Goal: Information Seeking & Learning: Learn about a topic

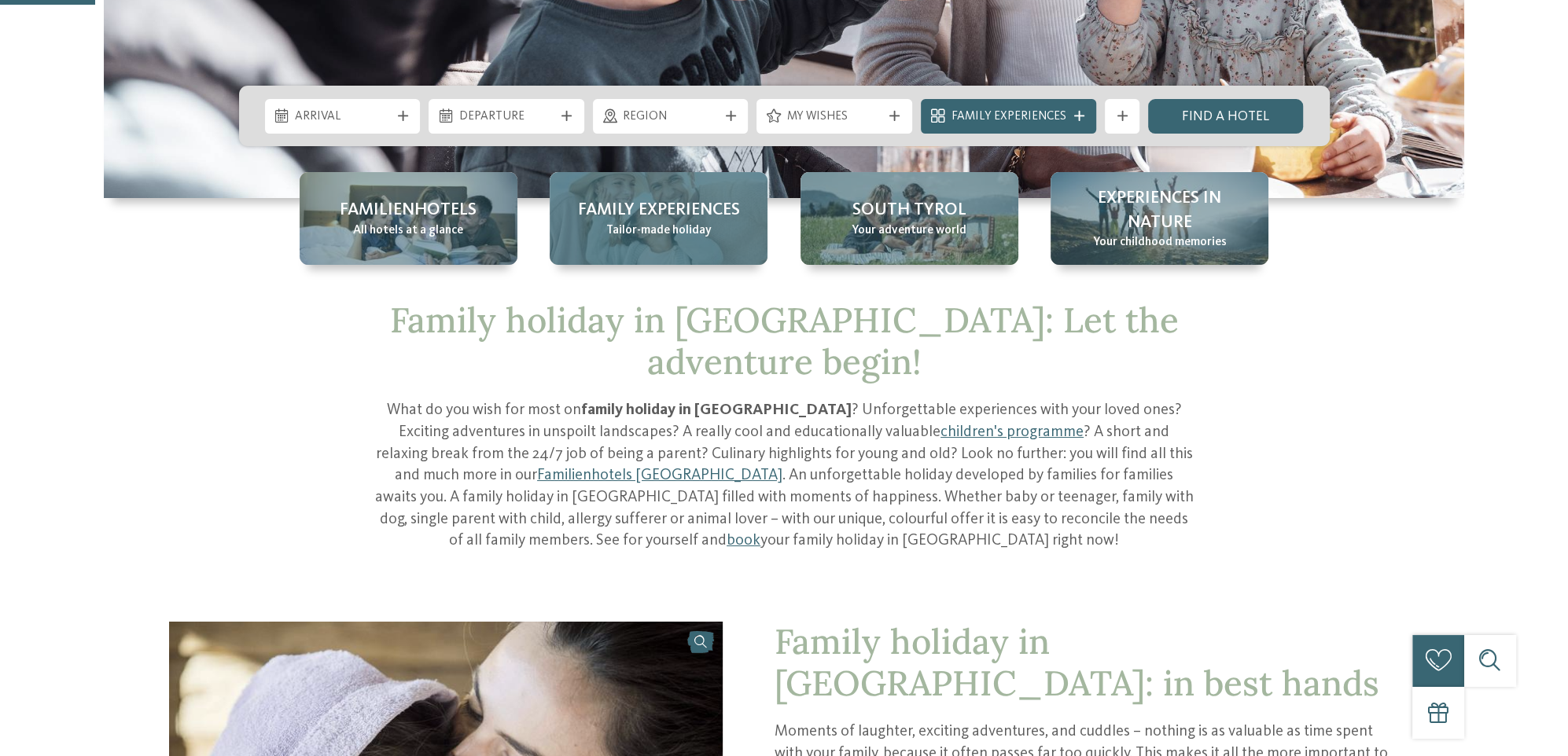
scroll to position [393, 0]
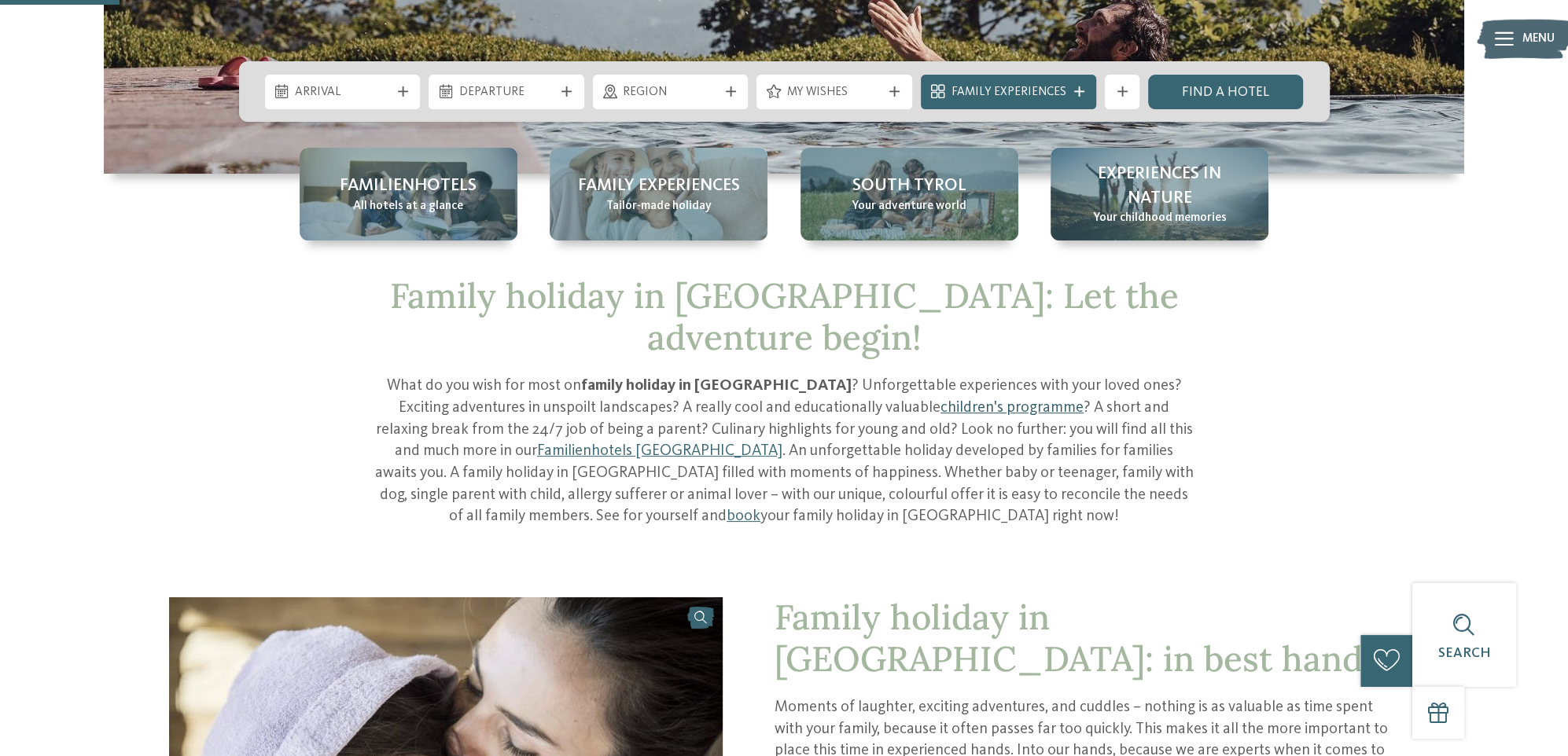
click at [941, 406] on link "children's programme" at bounding box center [1012, 407] width 143 height 16
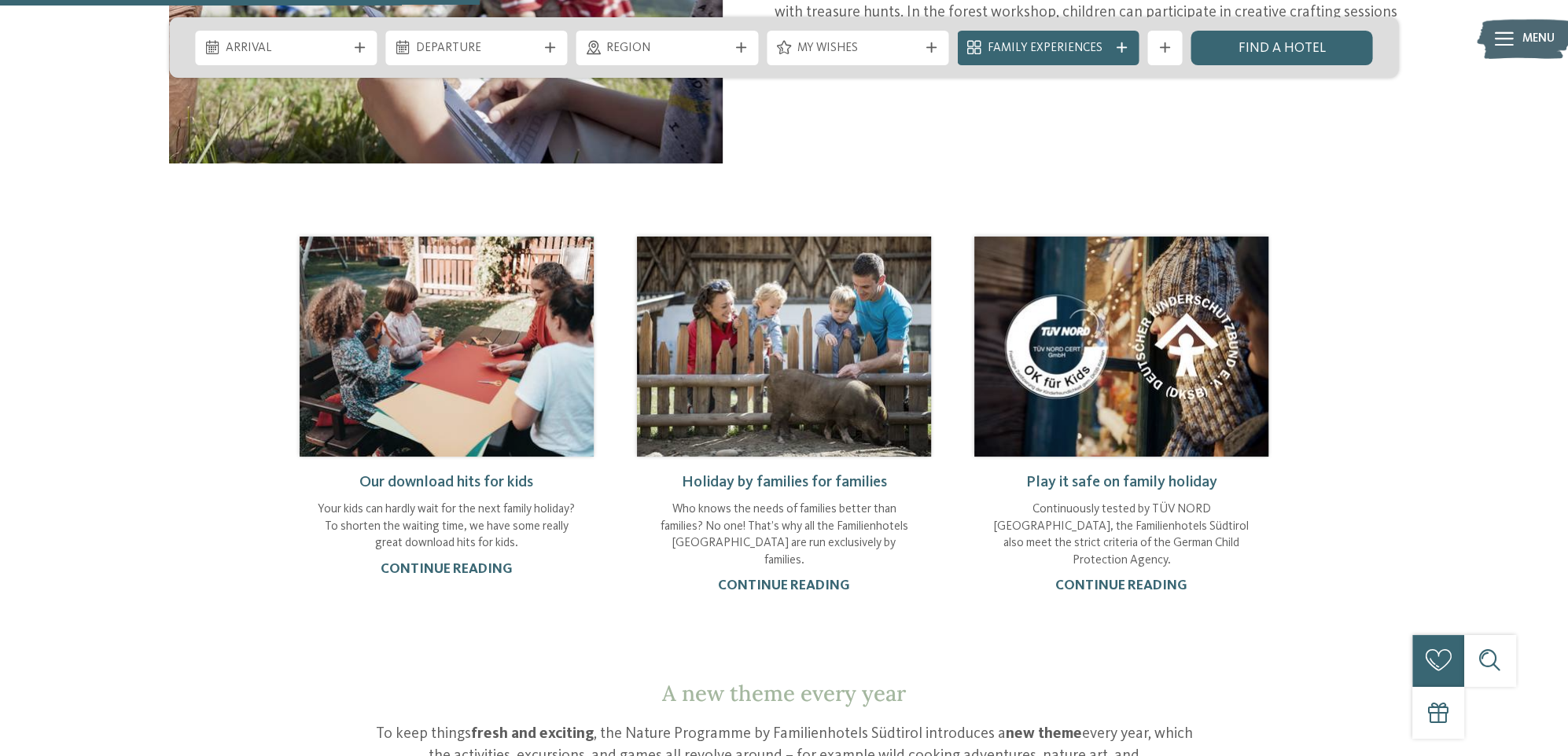
scroll to position [1179, 0]
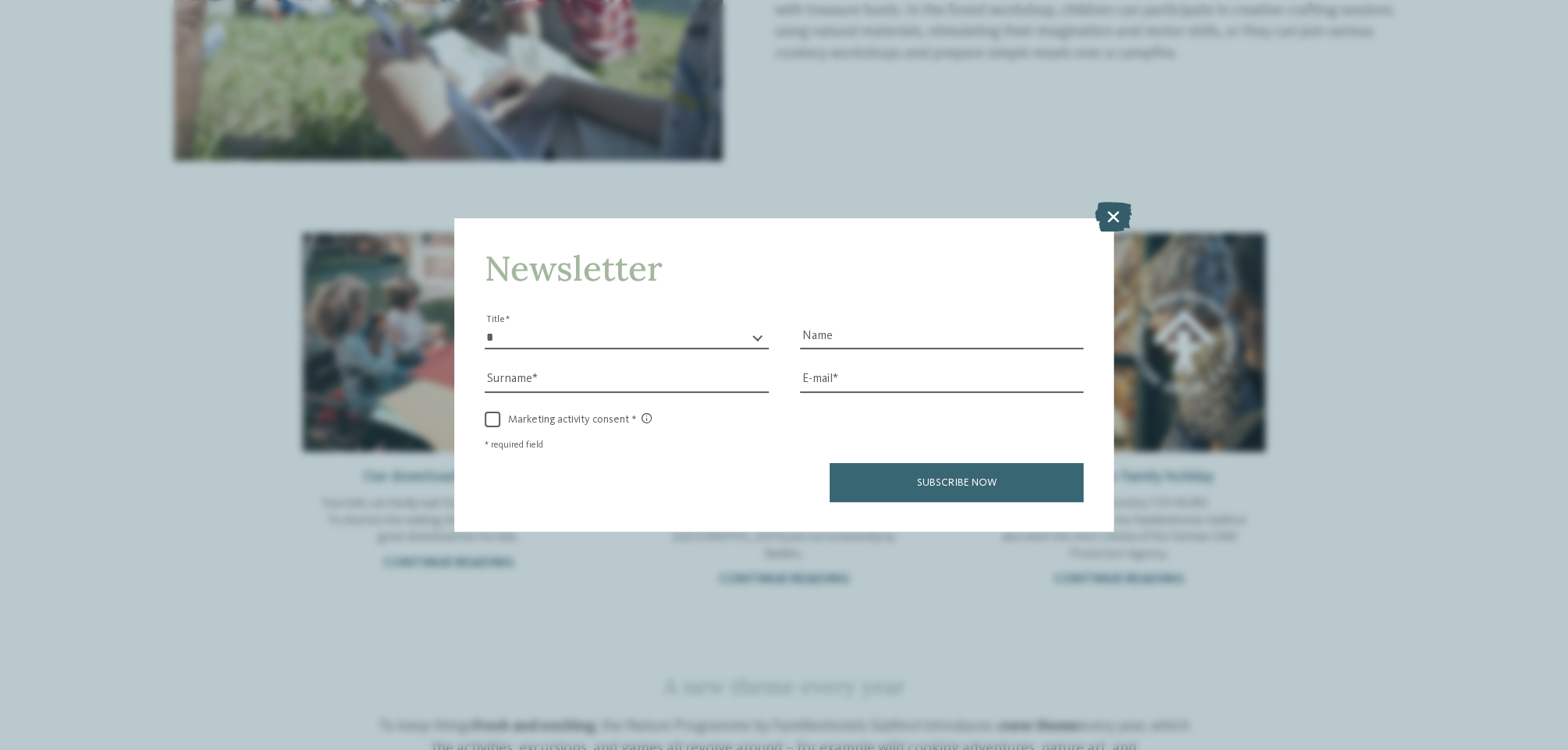
click at [1103, 217] on icon at bounding box center [1113, 216] width 37 height 29
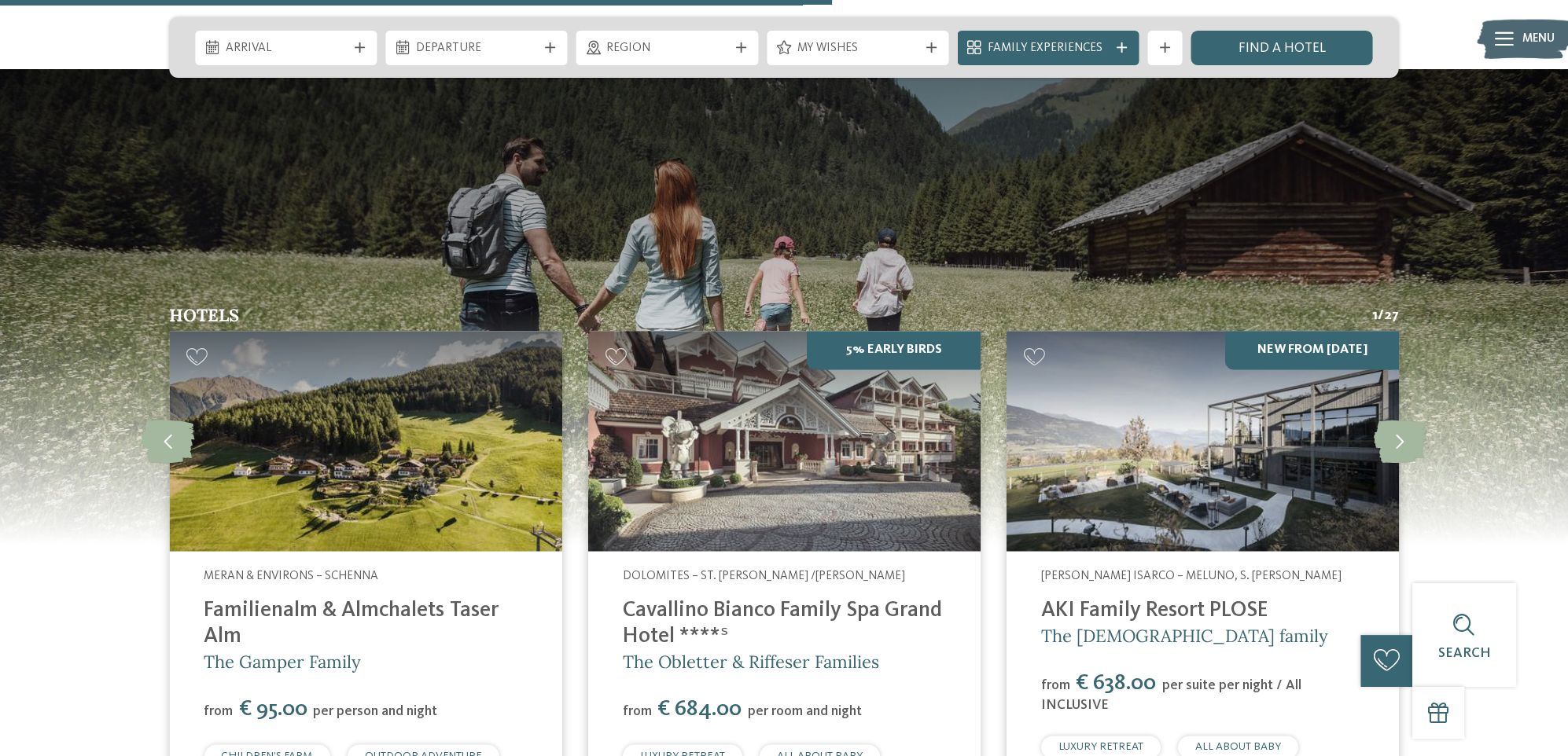
scroll to position [2201, 0]
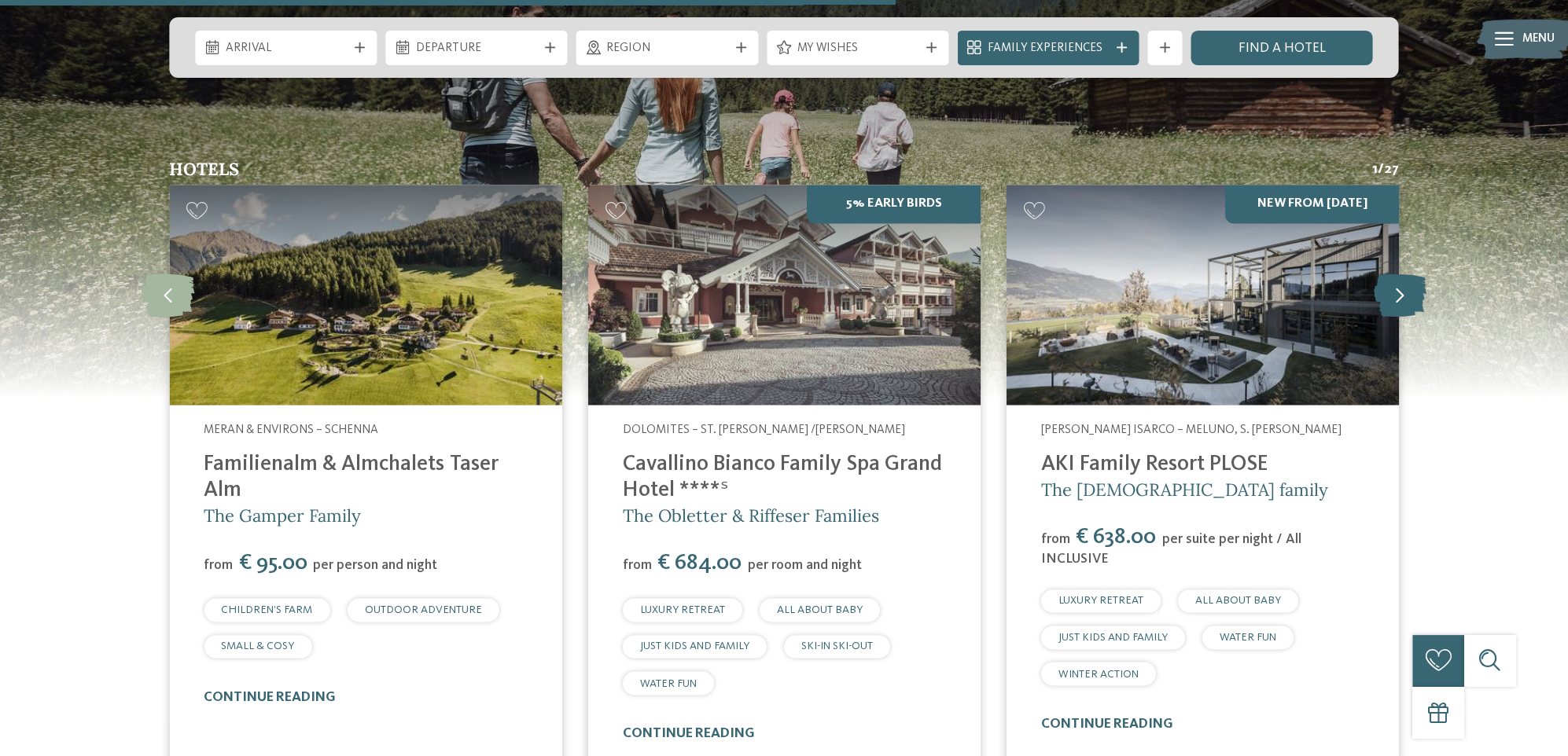
click at [1407, 273] on icon at bounding box center [1399, 294] width 53 height 44
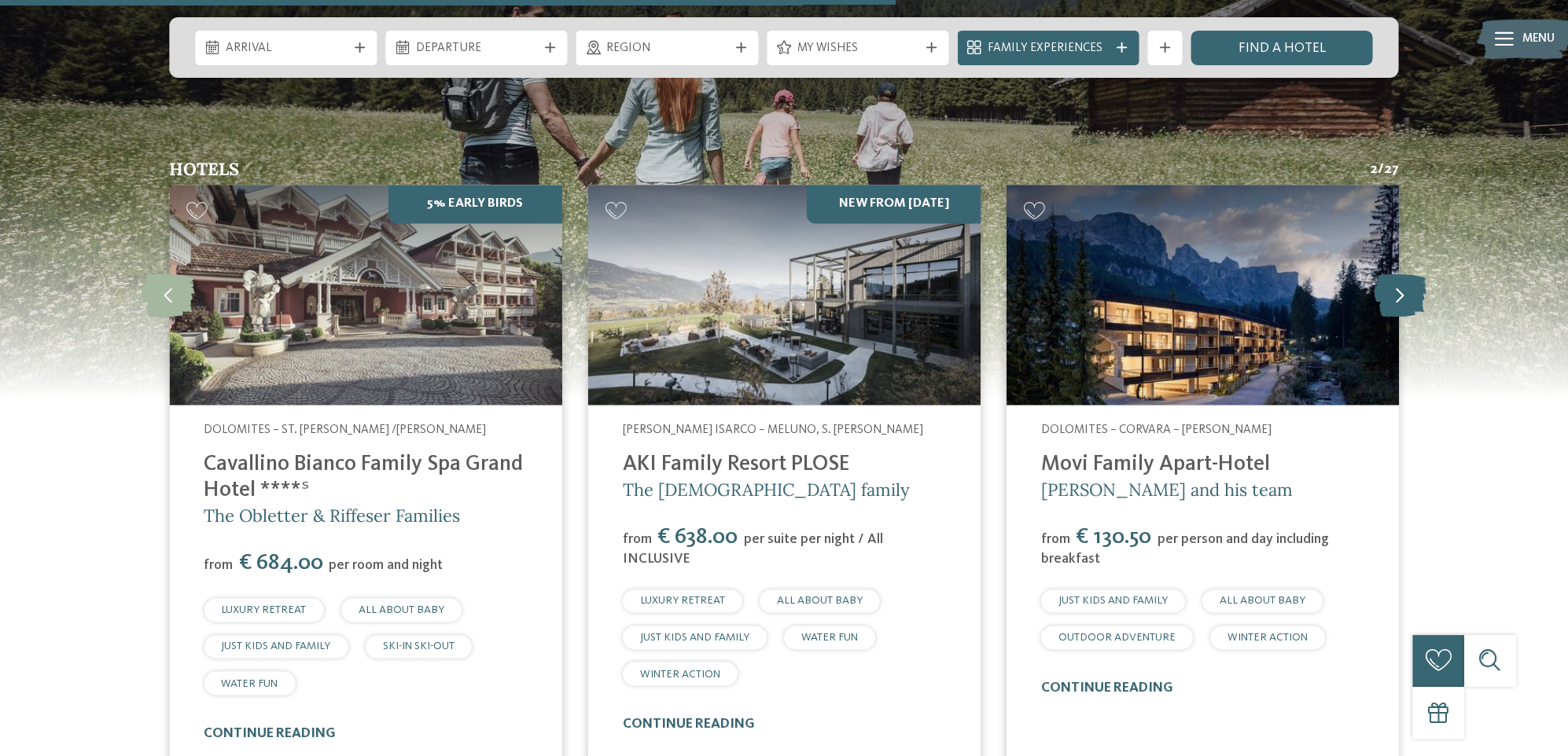
click at [1407, 273] on icon at bounding box center [1399, 294] width 53 height 44
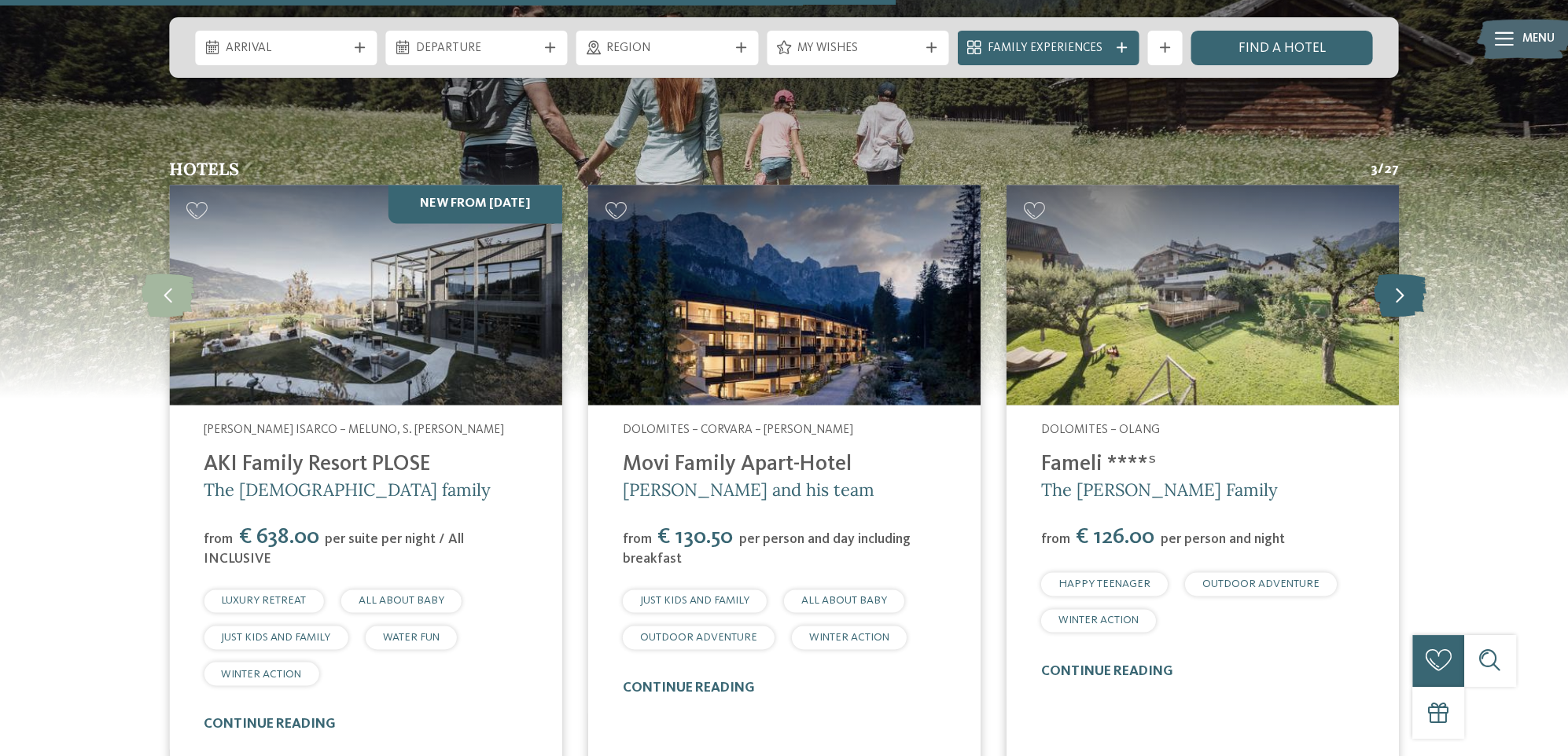
click at [1407, 273] on icon at bounding box center [1399, 294] width 53 height 44
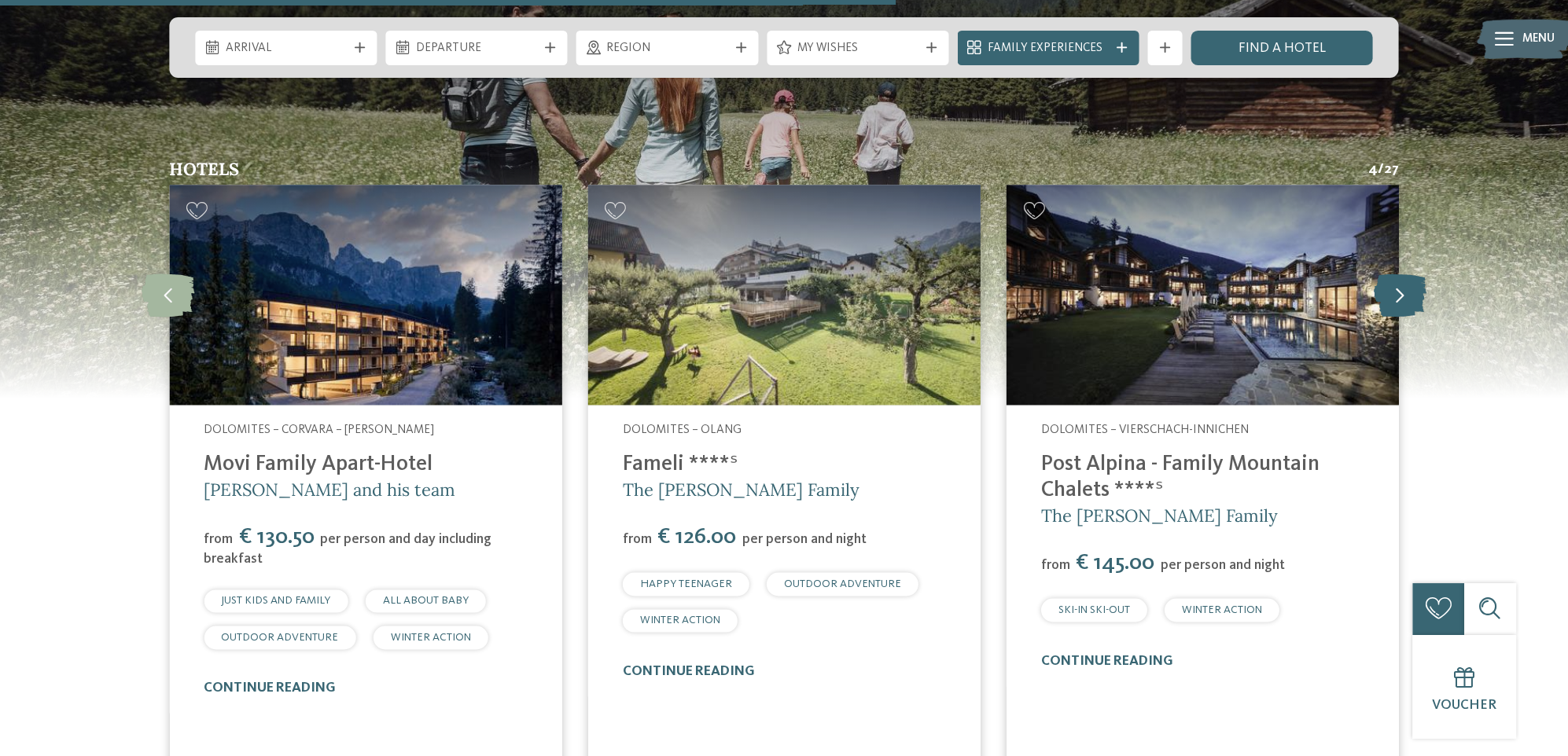
click at [1407, 273] on icon at bounding box center [1399, 294] width 53 height 44
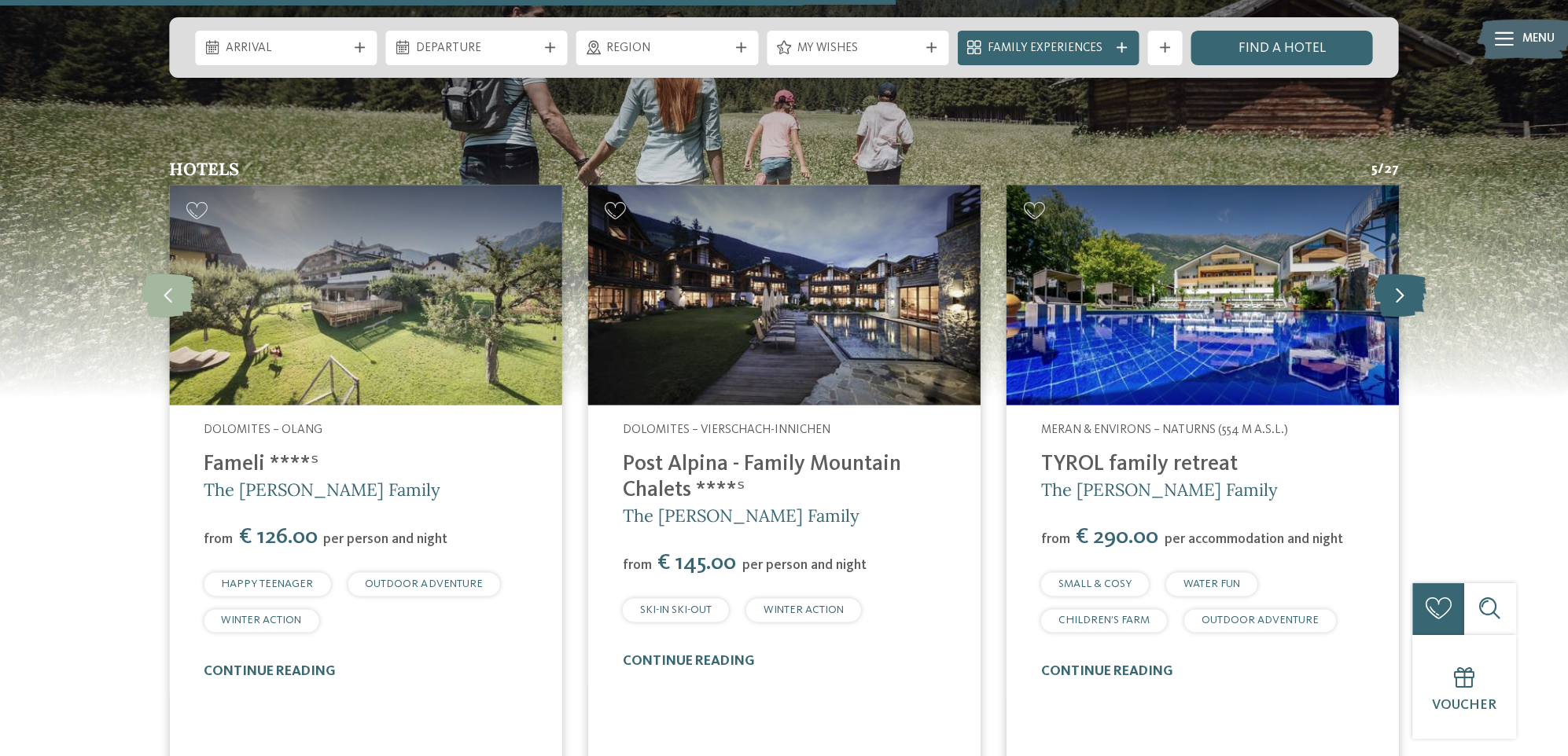
click at [1407, 273] on icon at bounding box center [1399, 294] width 53 height 44
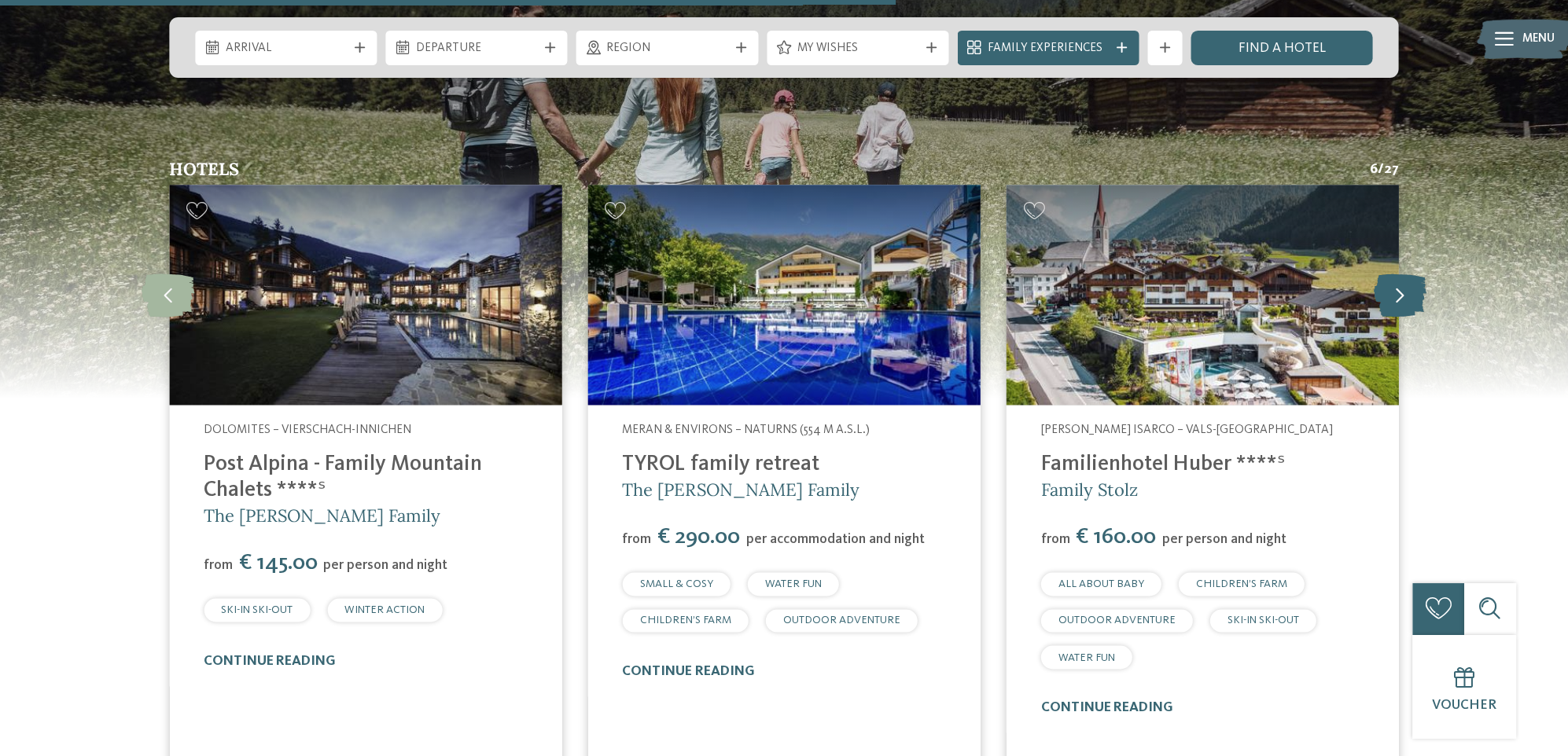
click at [1407, 273] on icon at bounding box center [1399, 294] width 53 height 44
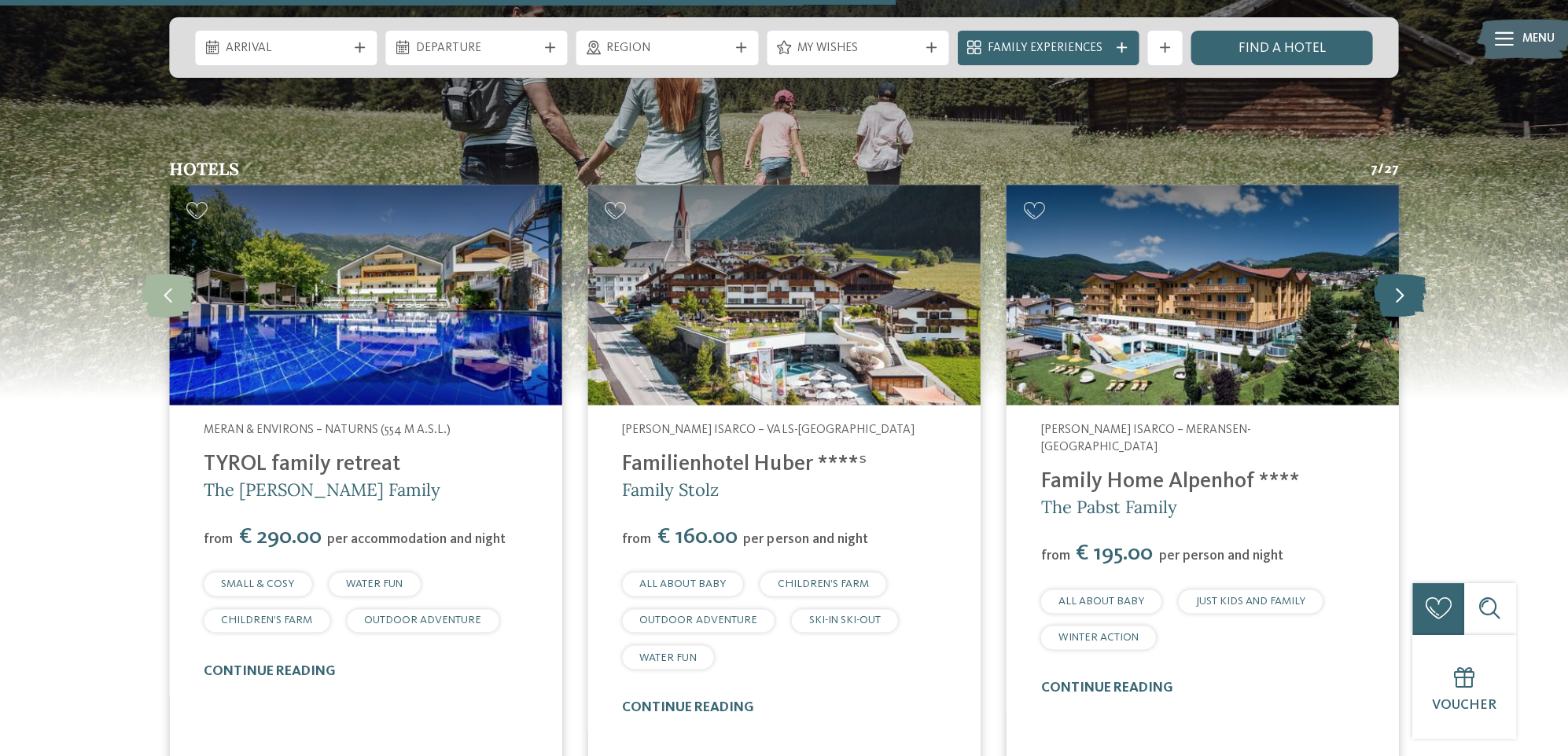
click at [1407, 273] on icon at bounding box center [1399, 294] width 53 height 44
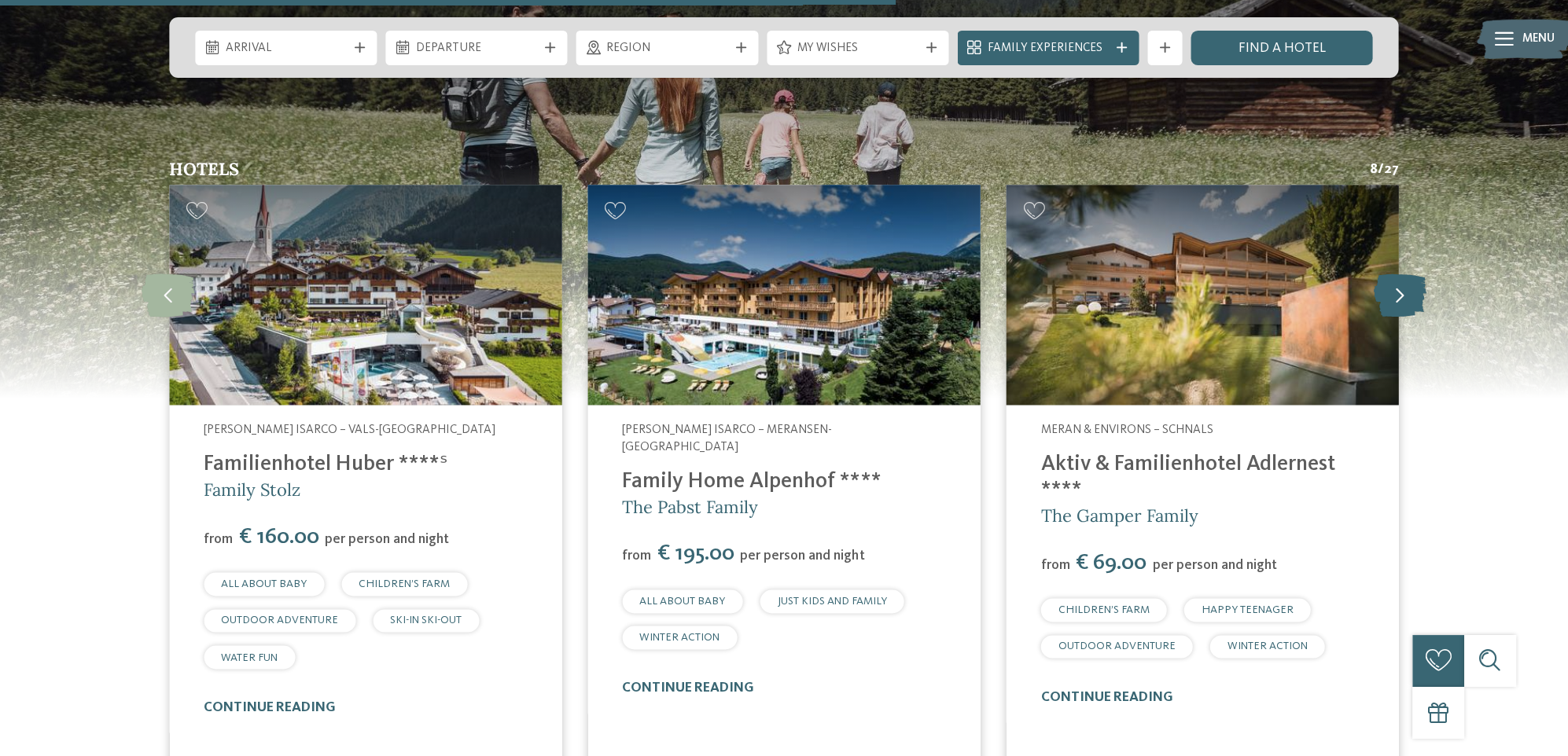
click at [1407, 273] on icon at bounding box center [1399, 294] width 53 height 44
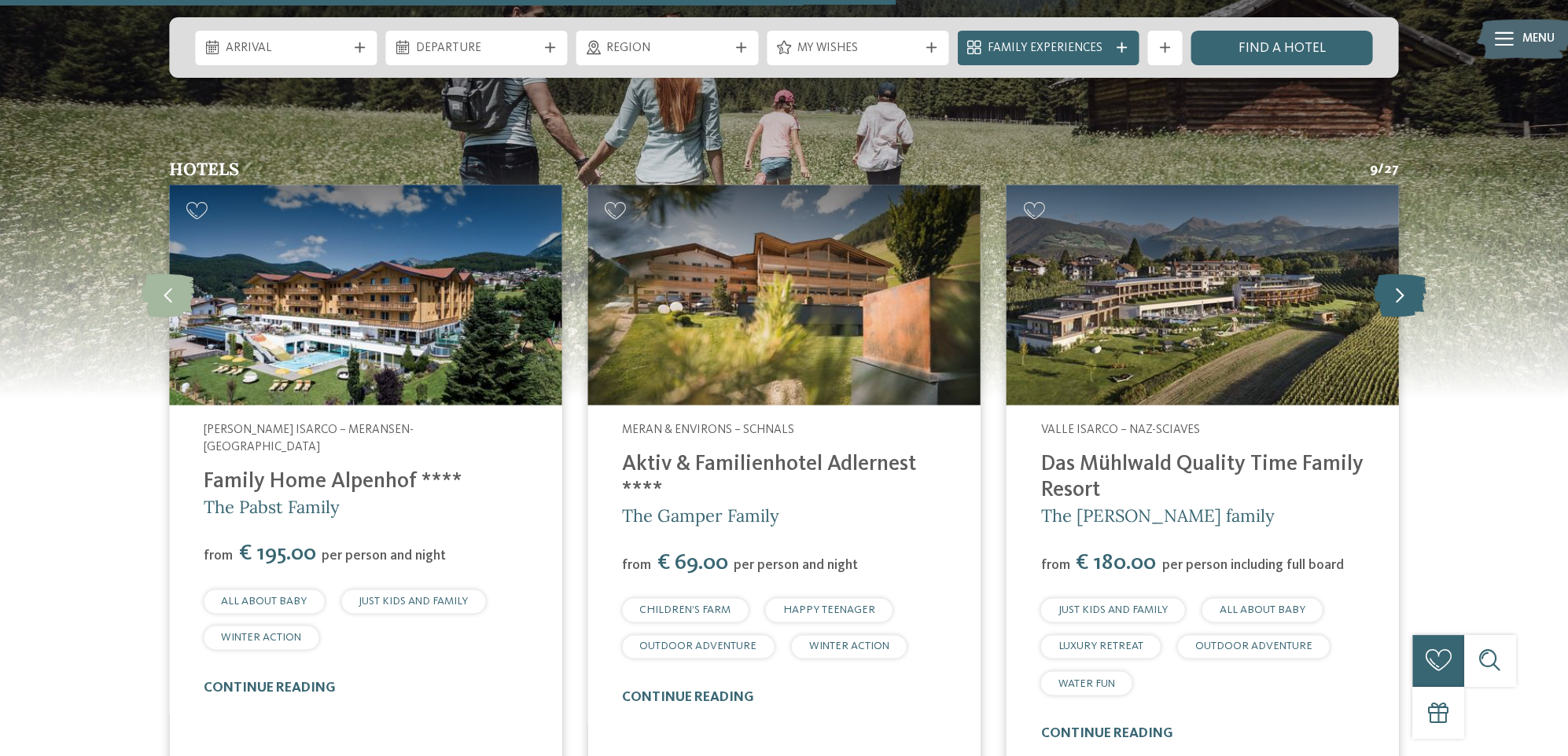
click at [1407, 273] on icon at bounding box center [1399, 294] width 53 height 44
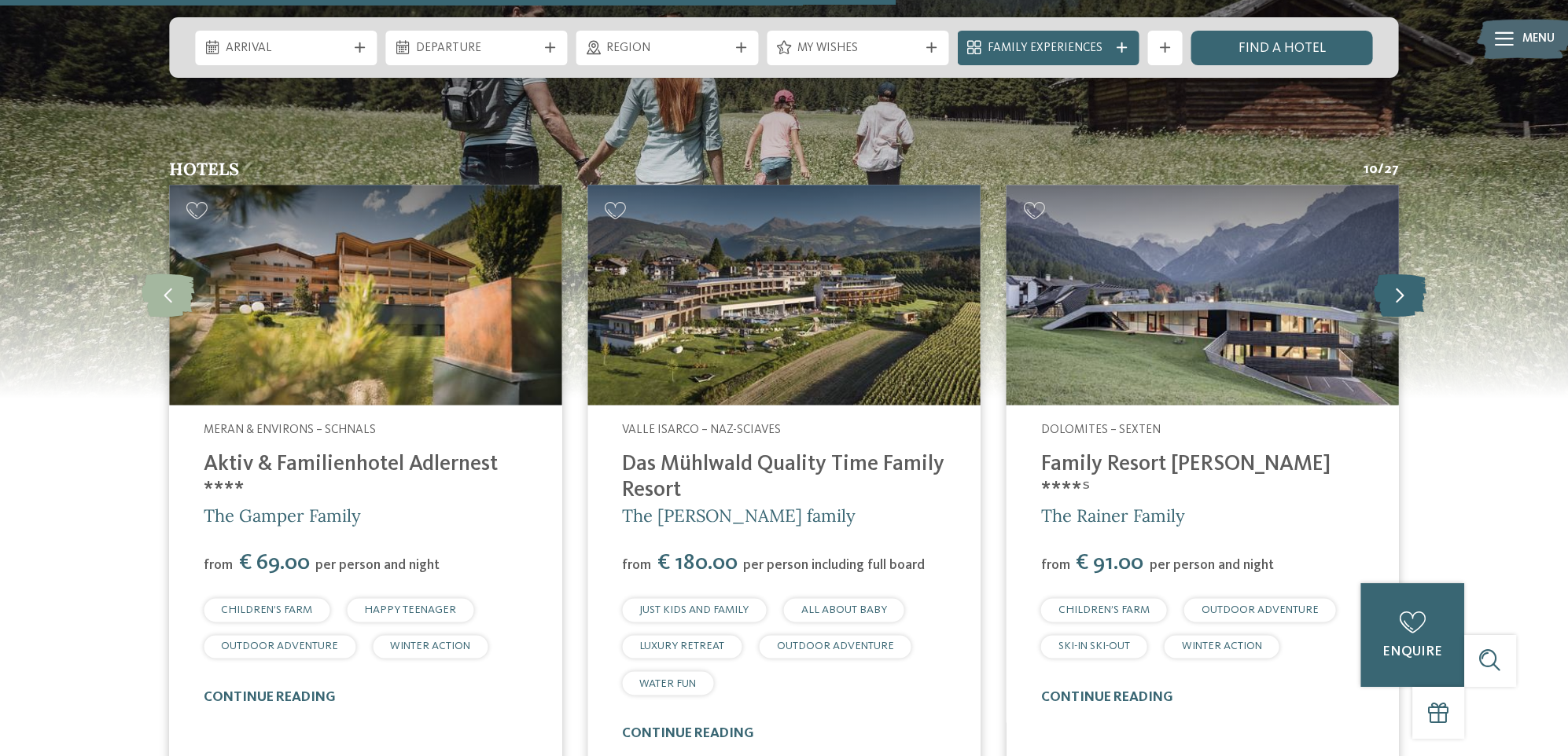
click at [1407, 273] on icon at bounding box center [1399, 294] width 53 height 44
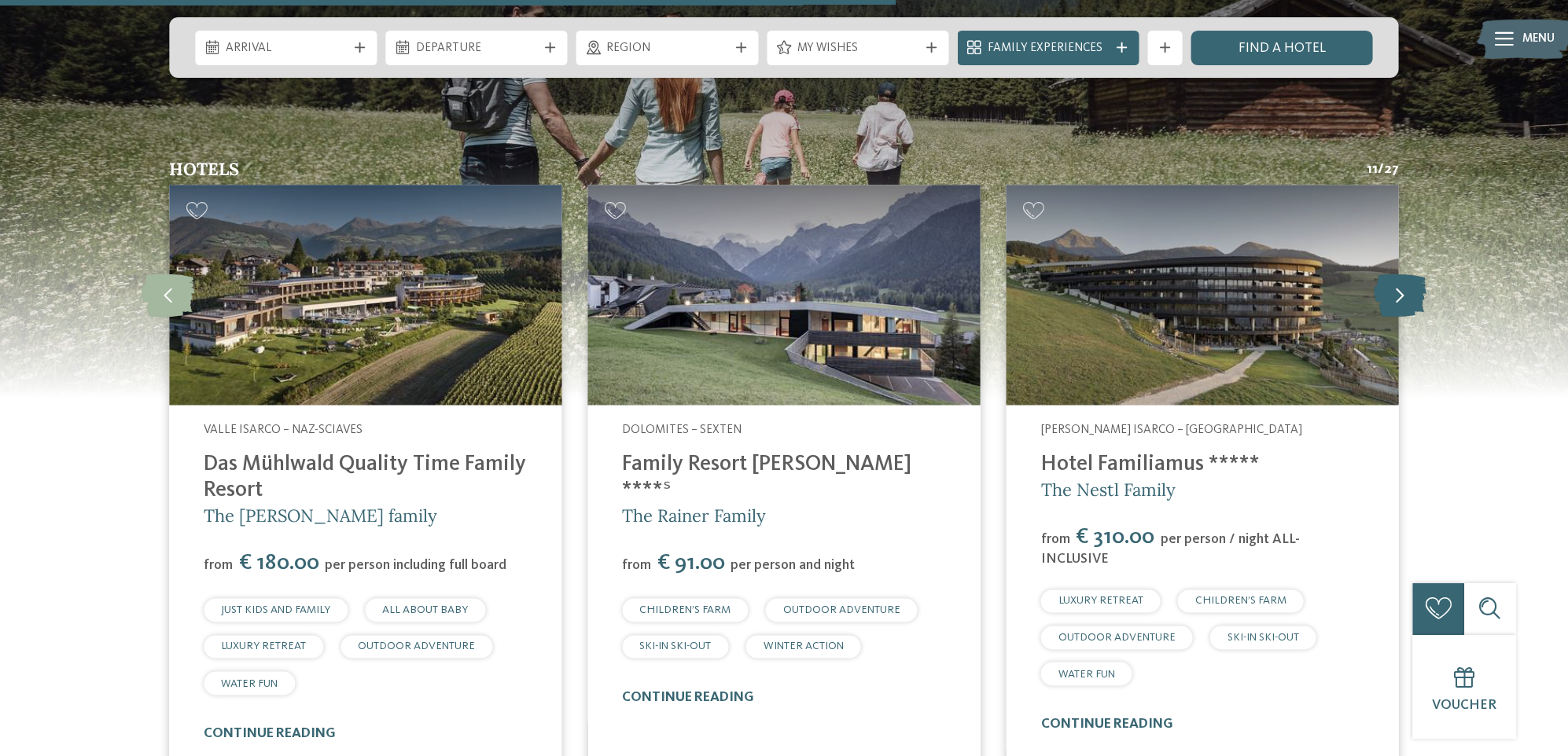
click at [1396, 273] on icon at bounding box center [1399, 294] width 53 height 44
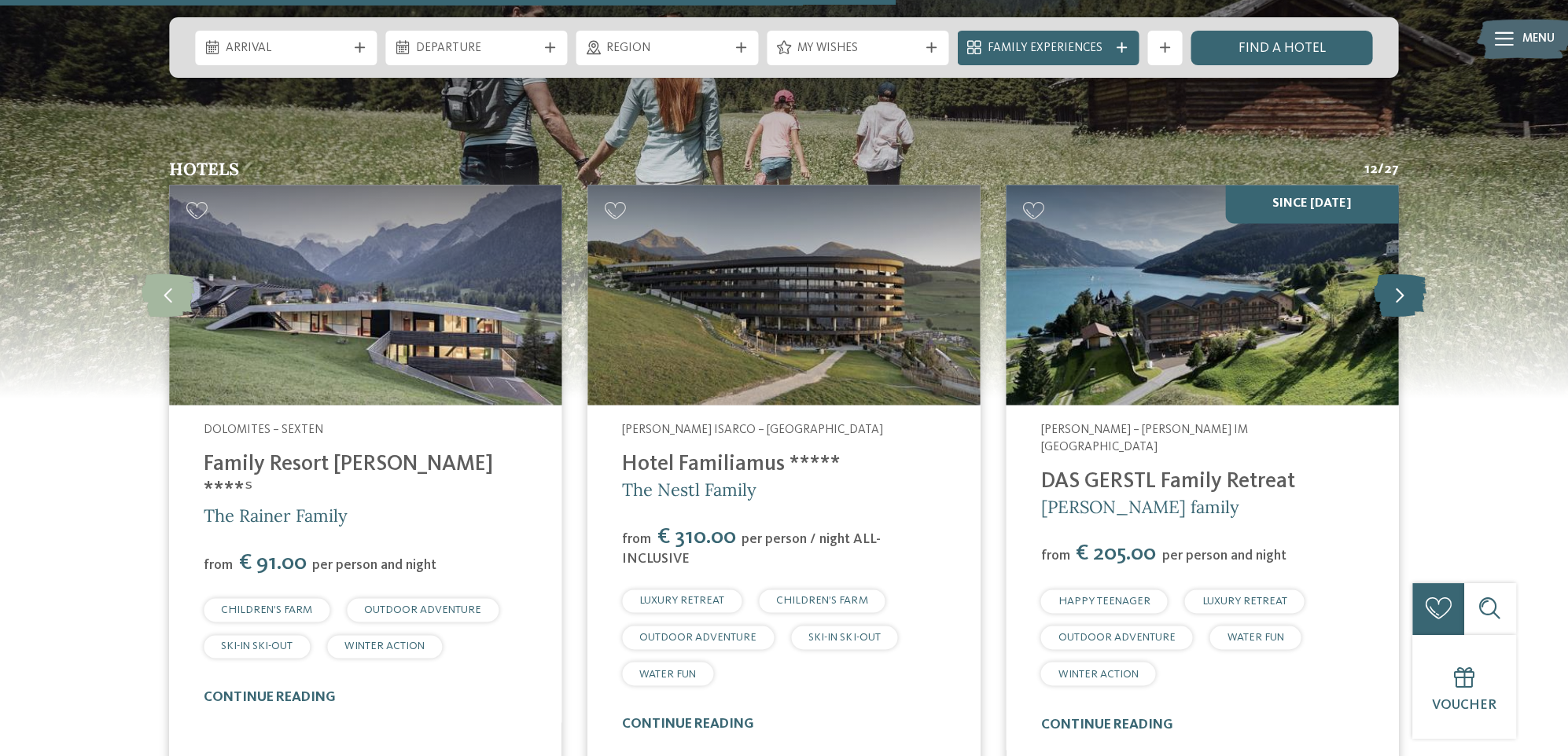
click at [1396, 273] on icon at bounding box center [1399, 294] width 53 height 44
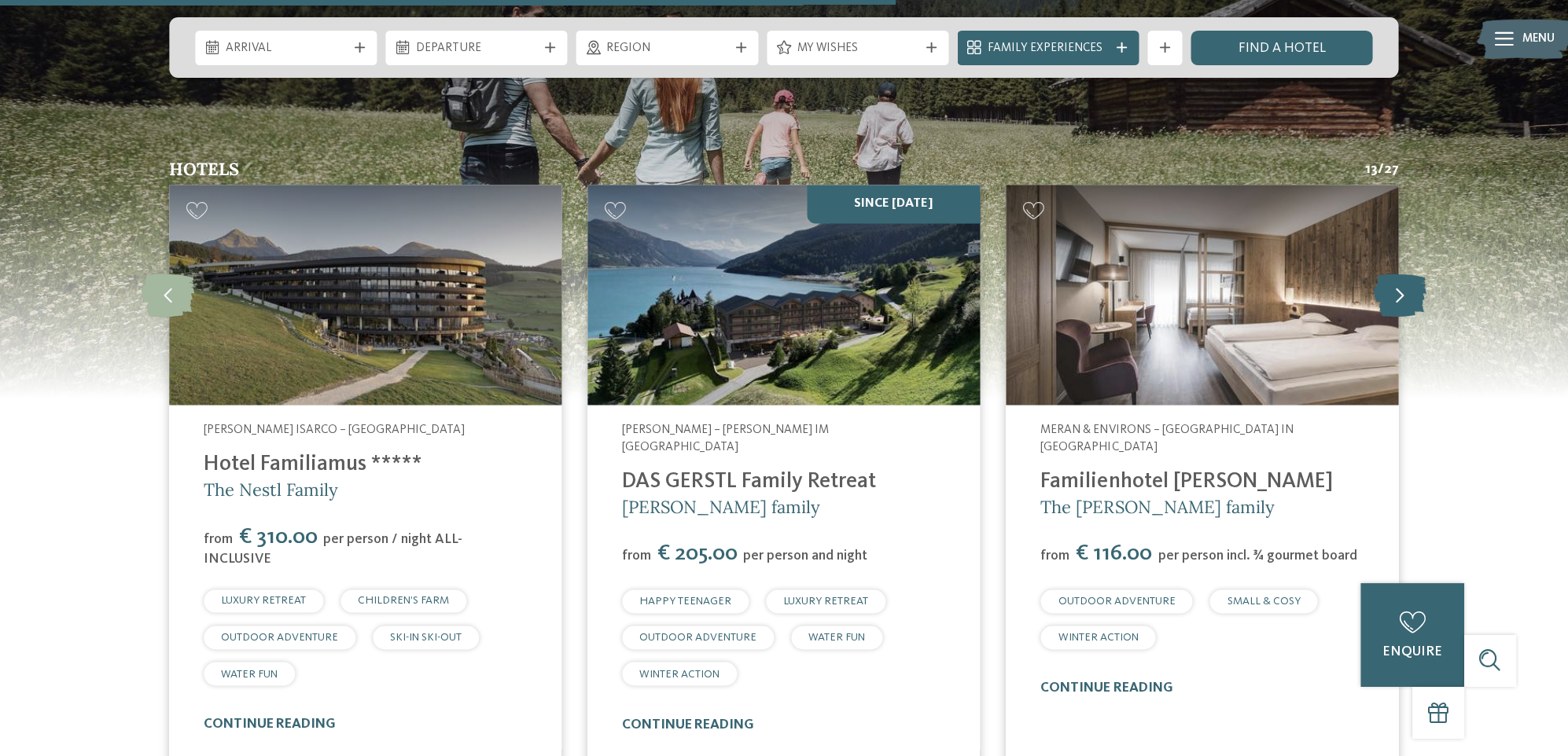
click at [1402, 273] on icon at bounding box center [1399, 294] width 53 height 44
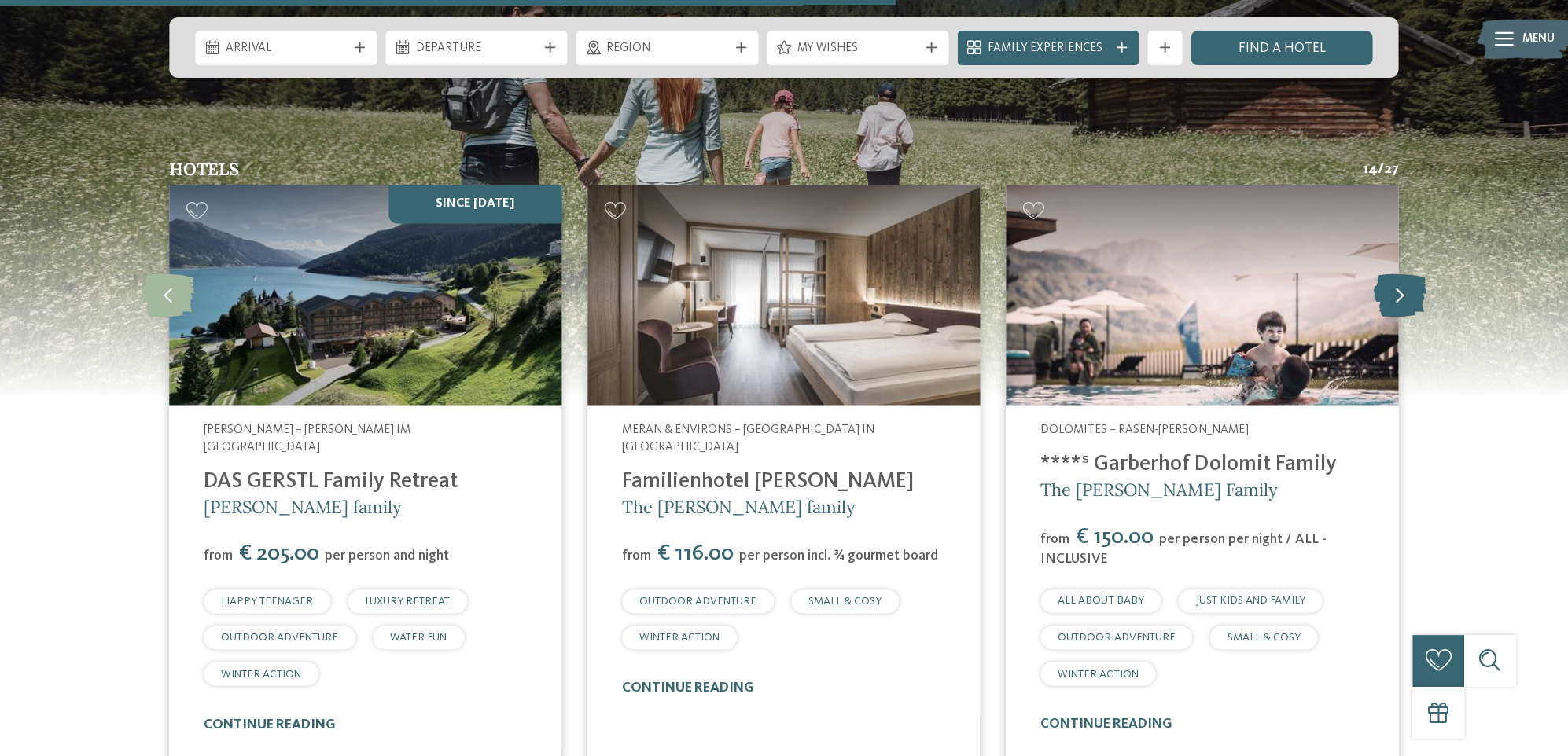
click at [1402, 273] on icon at bounding box center [1399, 294] width 53 height 44
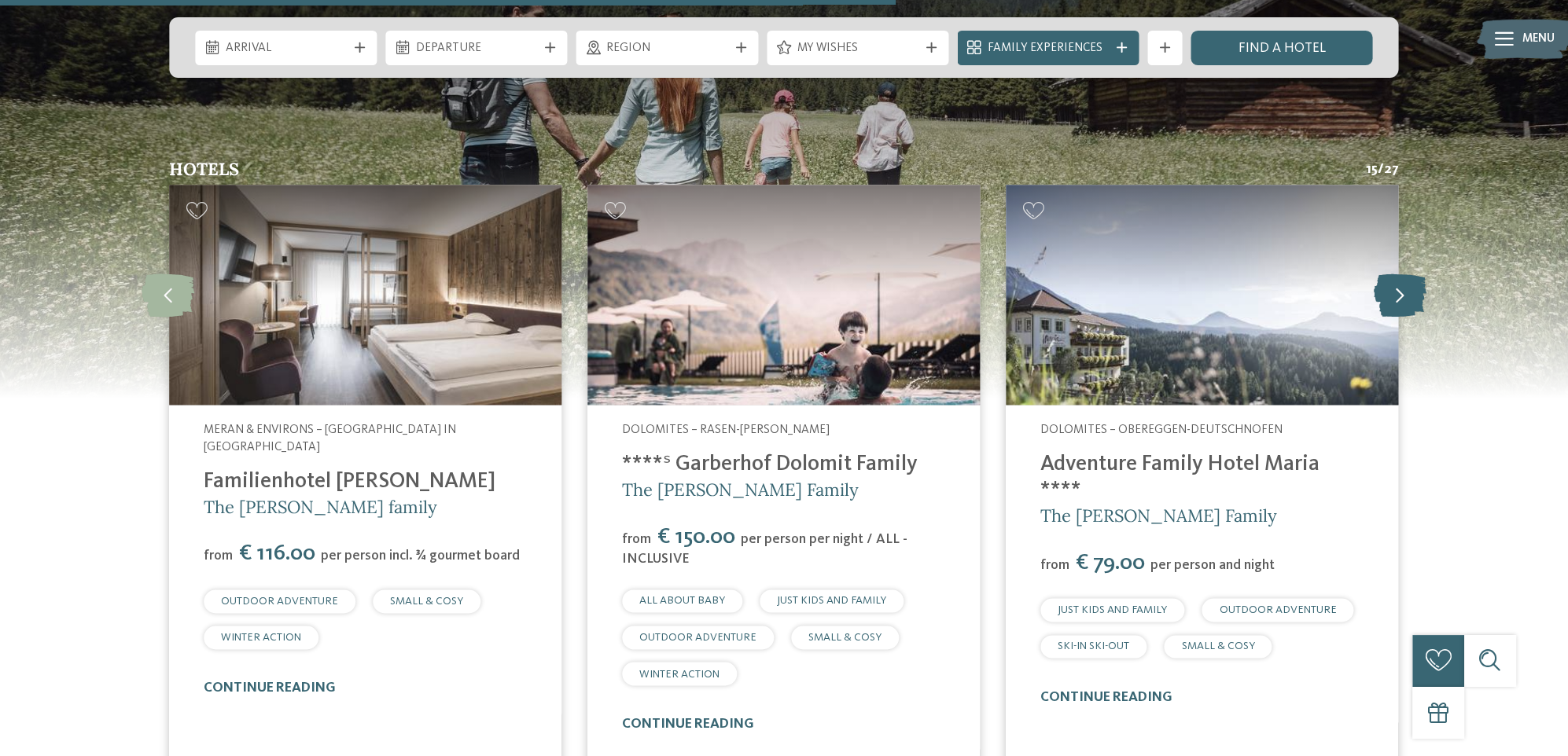
click at [1402, 273] on icon at bounding box center [1399, 294] width 53 height 44
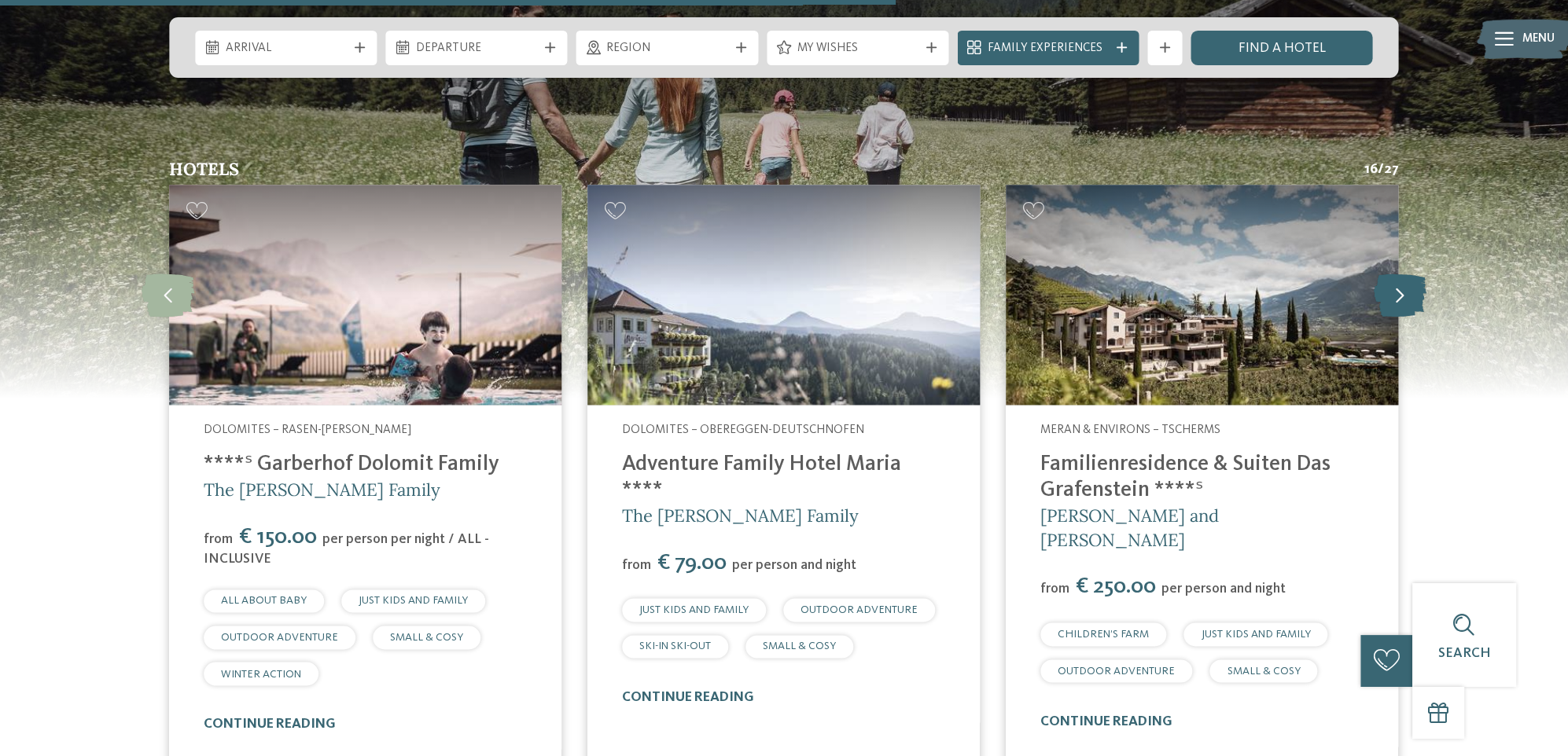
click at [1402, 273] on icon at bounding box center [1399, 294] width 53 height 44
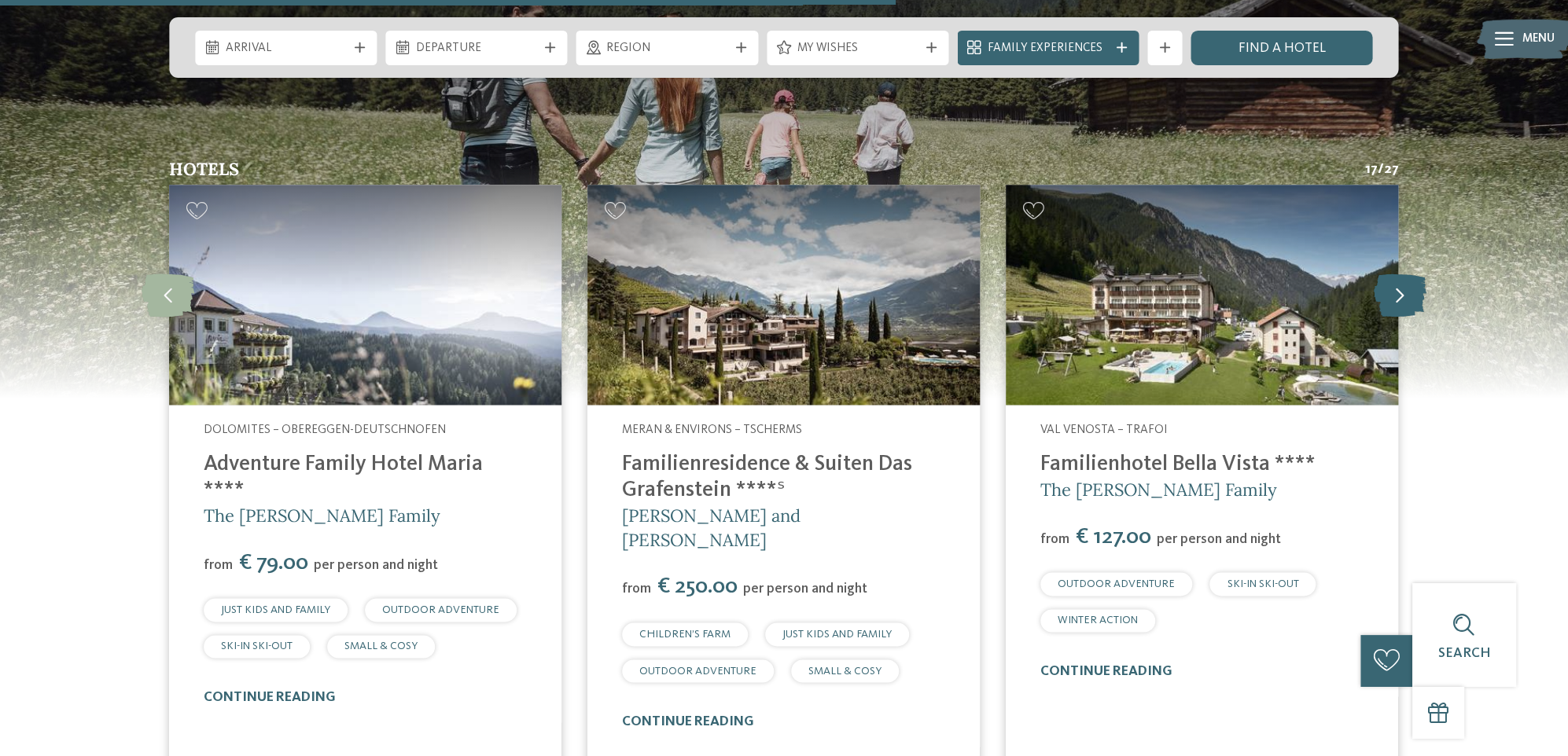
click at [1402, 273] on icon at bounding box center [1399, 294] width 53 height 44
